Goal: Communication & Community: Answer question/provide support

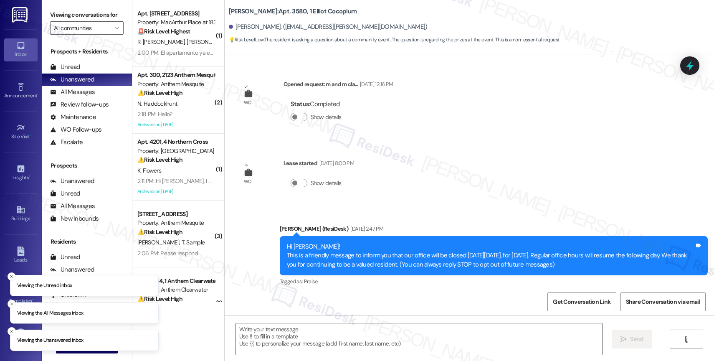
type textarea "Fetching suggested responses. Please feel free to read through the conversation…"
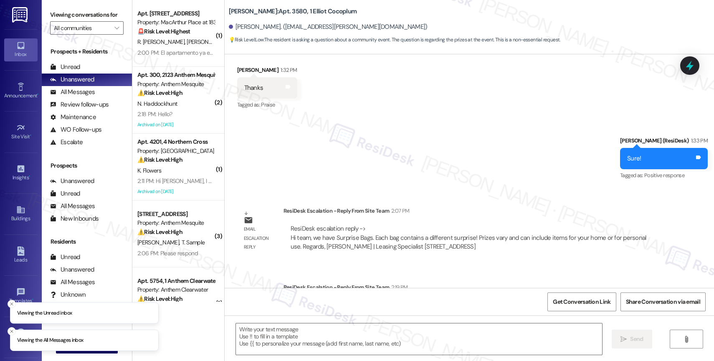
scroll to position [781, 0]
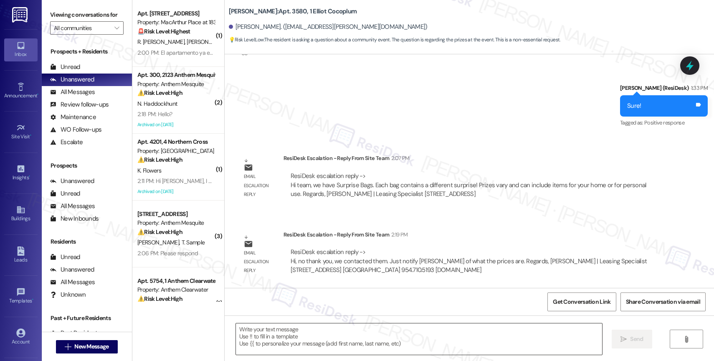
click at [294, 336] on textarea at bounding box center [419, 338] width 366 height 31
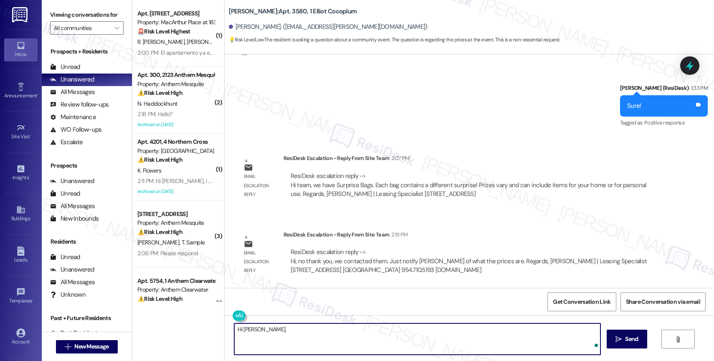
paste textarea "Hi team, we have Surprise Bags. Each bag contains a different surprise! Prizes …"
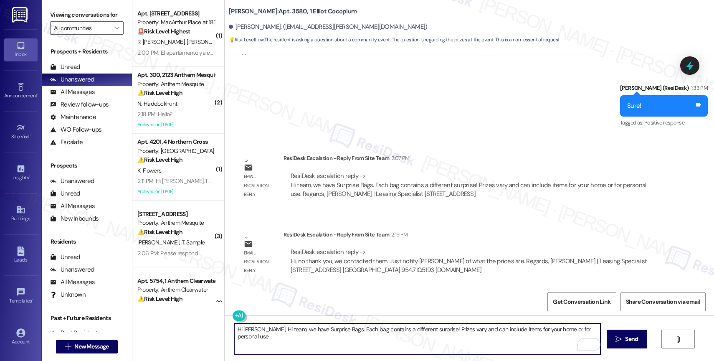
click at [277, 330] on textarea "Hi [PERSON_NAME], Hi team, we have Surprise Bags. Each bag contains a different…" at bounding box center [417, 338] width 366 height 31
click at [580, 329] on textarea "Hi [PERSON_NAME], we have Surprise Bags. Each bag contains a different surprise…" at bounding box center [417, 338] width 366 height 31
click at [573, 330] on textarea "Hi [PERSON_NAME], we have Surprise Bags. Each bag contains a different surprise…" at bounding box center [417, 338] width 366 height 31
type textarea "Hi [PERSON_NAME], we have Surprise Bags. Each bag contains a different surprise…"
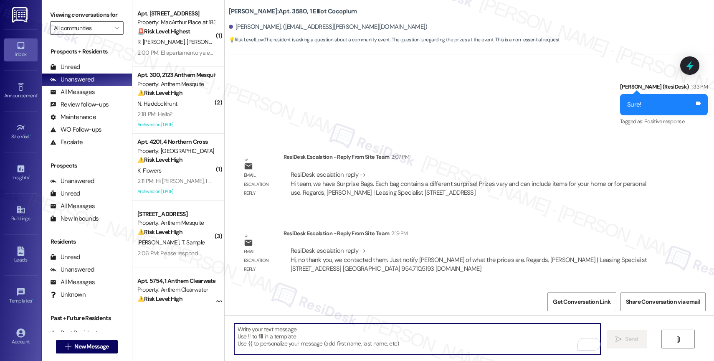
scroll to position [839, 0]
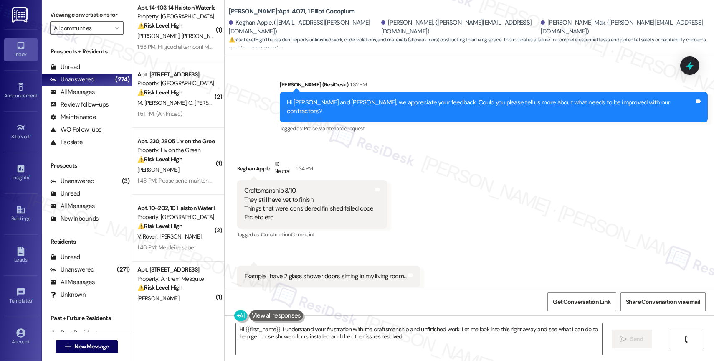
scroll to position [278, 0]
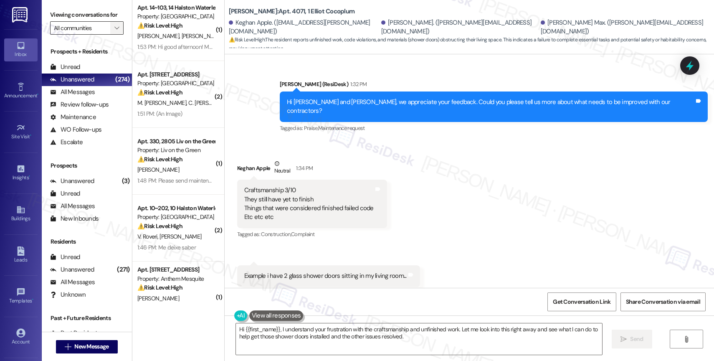
click at [114, 31] on icon "" at bounding box center [116, 28] width 5 height 7
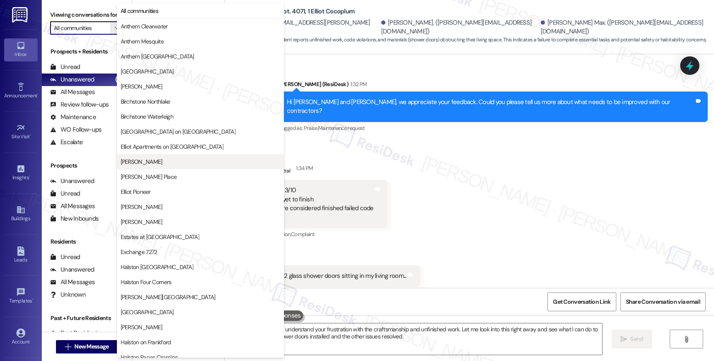
click at [164, 162] on span "Elliot Cocoplum" at bounding box center [200, 161] width 159 height 8
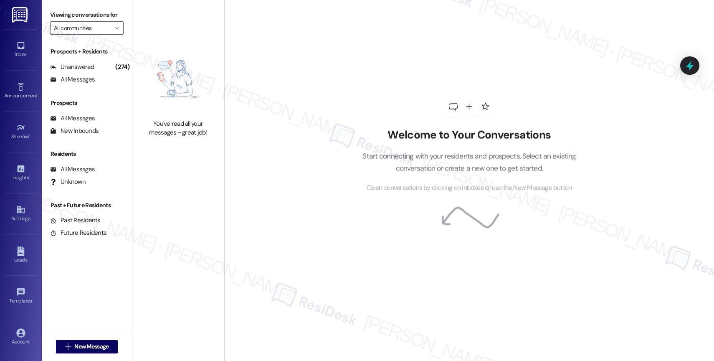
type input "Elliot Cocoplum"
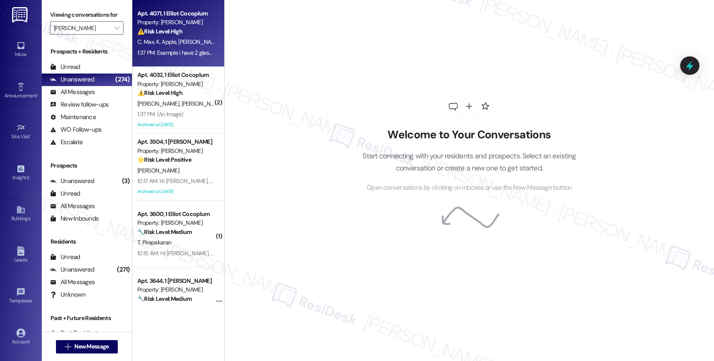
click at [177, 49] on div "1:37 PM: Example i have 2 glass shower doors sitting in my living room... 1:37 …" at bounding box center [221, 53] width 169 height 8
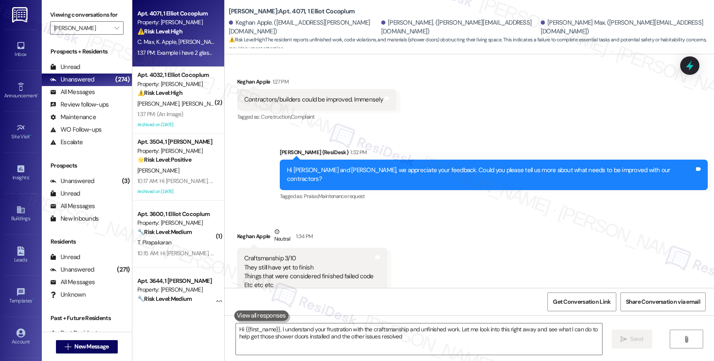
type textarea "Hi {{first_name}}, I understand your frustration with the craftsmanship and unf…"
